Goal: Complete application form: Complete application form

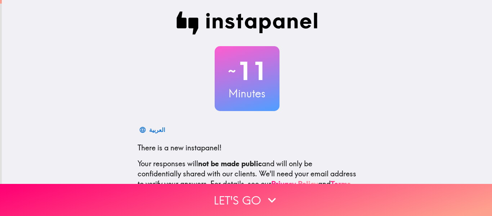
scroll to position [72, 0]
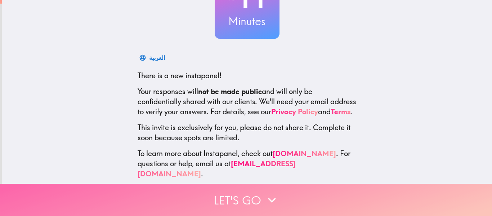
click at [275, 200] on icon "button" at bounding box center [272, 200] width 16 height 16
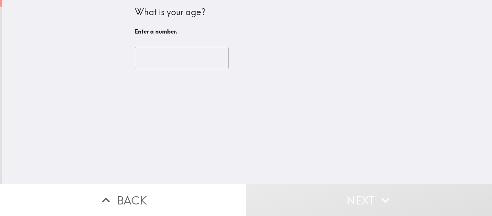
scroll to position [0, 0]
click at [179, 52] on input "number" at bounding box center [182, 58] width 94 height 22
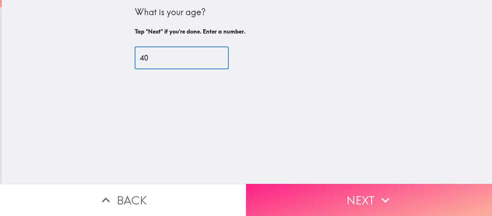
type input "40"
click at [293, 189] on button "Next" at bounding box center [369, 200] width 246 height 32
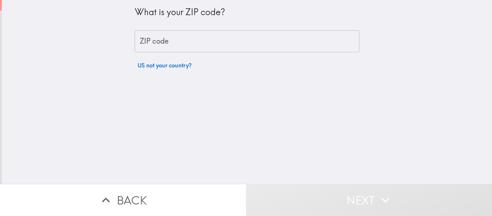
click at [206, 43] on input "ZIP code" at bounding box center [247, 41] width 225 height 22
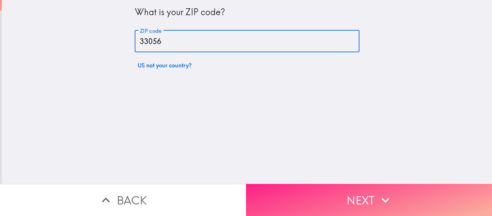
type input "33056"
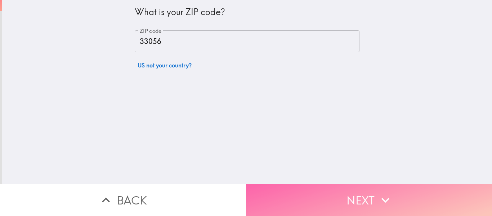
click at [387, 198] on icon "button" at bounding box center [386, 200] width 16 height 16
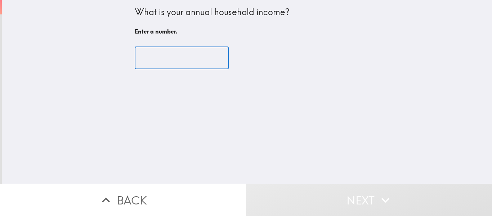
click at [196, 57] on input "number" at bounding box center [182, 58] width 94 height 22
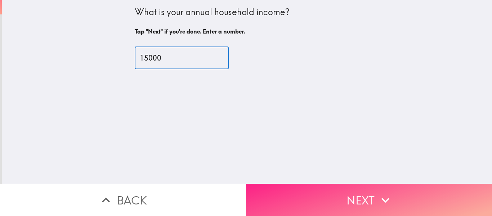
type input "15000"
click at [289, 190] on button "Next" at bounding box center [369, 200] width 246 height 32
